Goal: Task Accomplishment & Management: Manage account settings

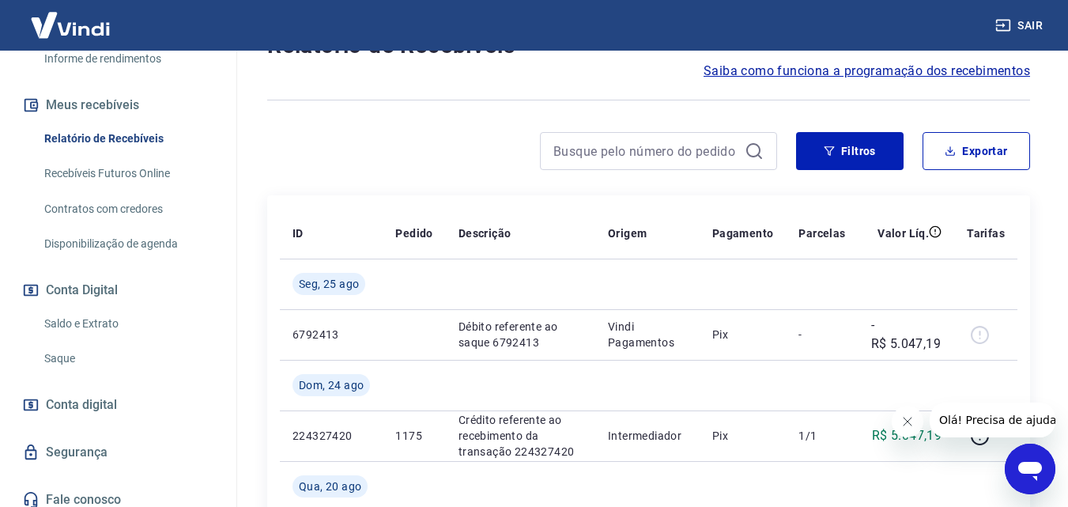
scroll to position [316, 0]
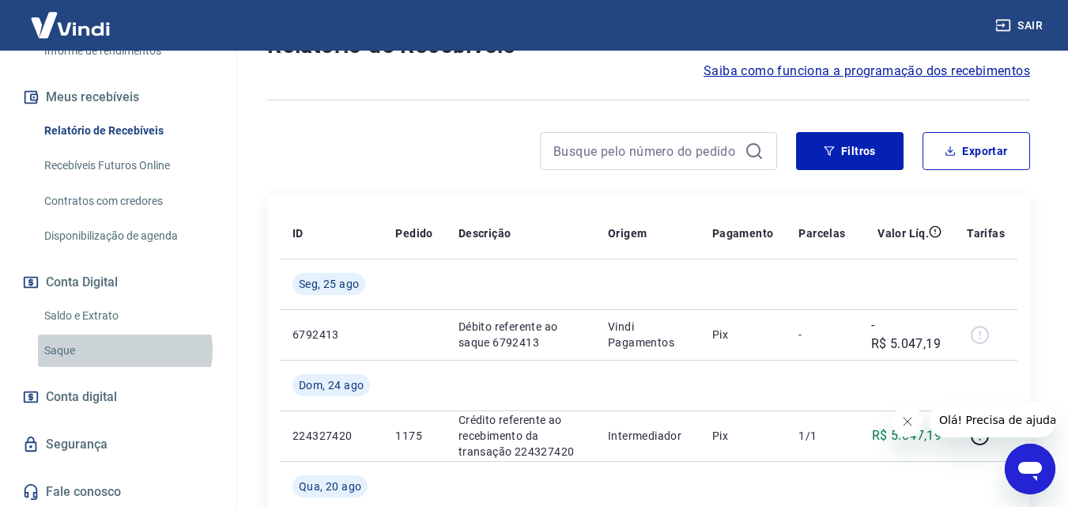
click at [124, 350] on link "Saque" at bounding box center [127, 350] width 179 height 32
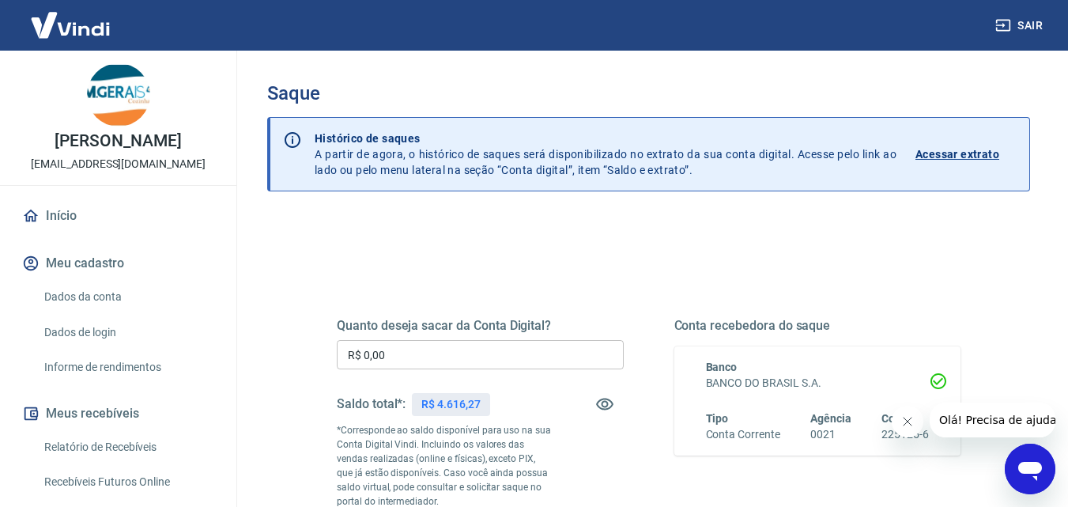
click at [65, 211] on link "Início" at bounding box center [118, 215] width 198 height 35
